Goal: Go to known website: Access a specific website the user already knows

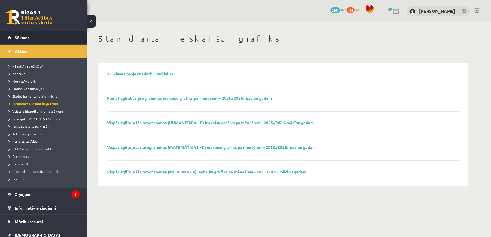
click at [23, 38] on span "Sākums" at bounding box center [22, 37] width 15 height 5
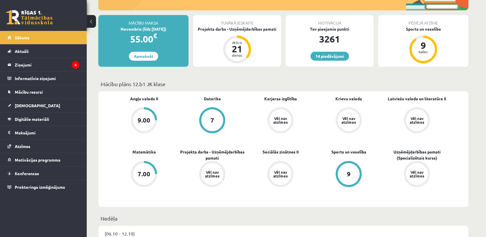
scroll to position [96, 0]
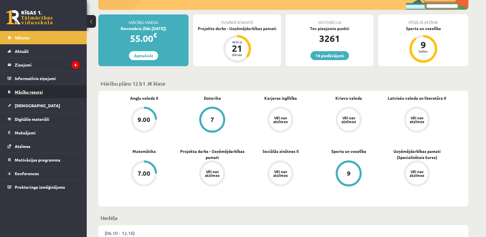
click at [47, 91] on link "Mācību resursi" at bounding box center [44, 91] width 72 height 13
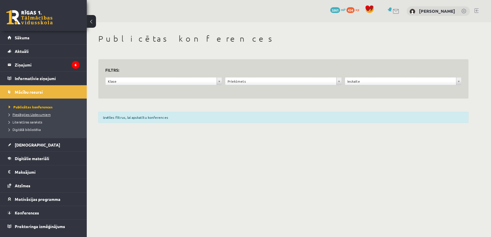
click at [42, 113] on span "Pieslēgties Uzdevumiem" at bounding box center [30, 114] width 42 height 5
